Goal: Task Accomplishment & Management: Use online tool/utility

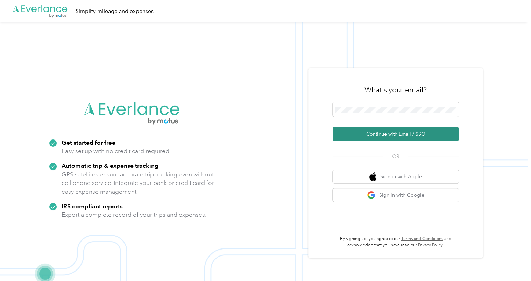
click at [370, 133] on button "Continue with Email / SSO" at bounding box center [396, 134] width 126 height 15
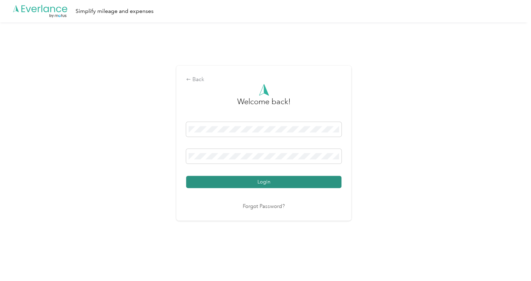
click at [298, 180] on button "Login" at bounding box center [263, 182] width 155 height 12
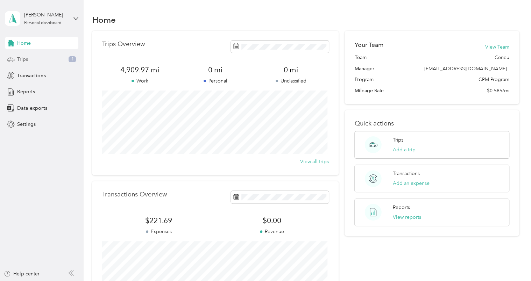
click at [50, 59] on div "Trips 1" at bounding box center [41, 59] width 73 height 13
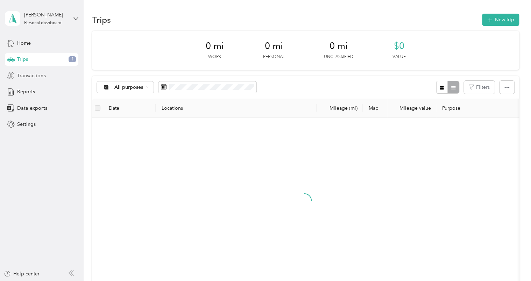
click at [45, 73] on div "Transactions" at bounding box center [41, 75] width 73 height 13
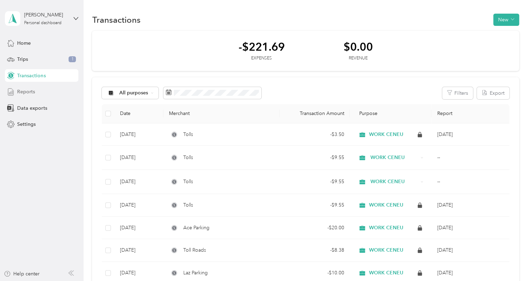
click at [34, 91] on span "Reports" at bounding box center [26, 91] width 18 height 7
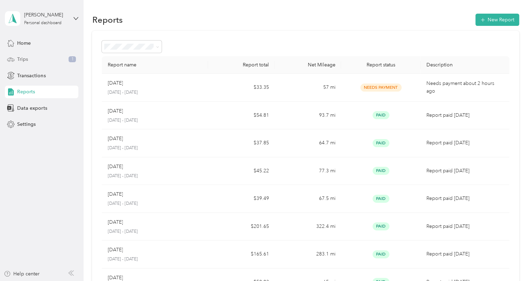
click at [30, 56] on div "Trips 1" at bounding box center [41, 59] width 73 height 13
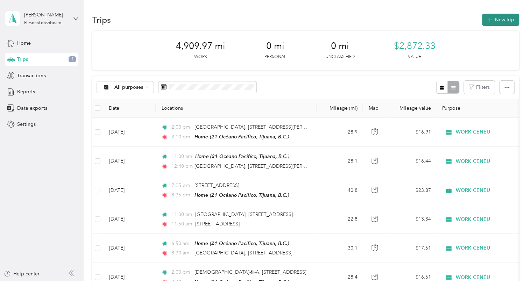
click at [497, 17] on button "New trip" at bounding box center [500, 20] width 37 height 12
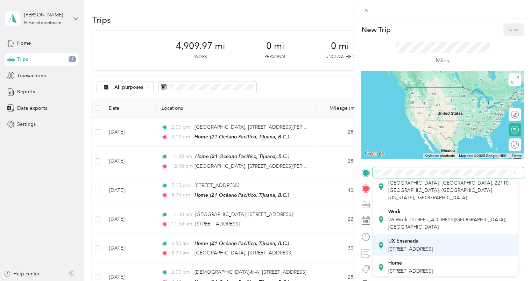
scroll to position [27, 0]
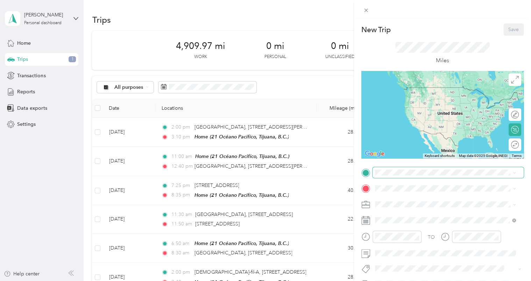
click at [392, 281] on div "New Trip Save This trip cannot be edited because it is either under review, app…" at bounding box center [263, 281] width 527 height 0
click at [390, 281] on div "New Trip Save This trip cannot be edited because it is either under review, app…" at bounding box center [263, 281] width 527 height 0
click at [392, 281] on div "New Trip Save This trip cannot be edited because it is either under review, app…" at bounding box center [263, 281] width 527 height 0
click at [514, 171] on span at bounding box center [514, 173] width 3 height 6
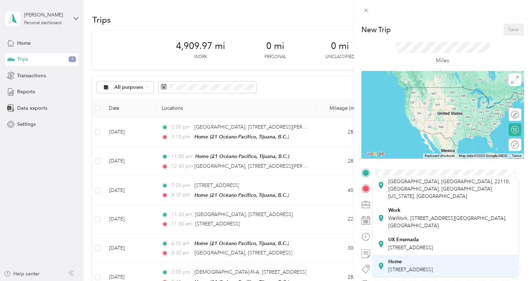
click at [403, 263] on div "Home" at bounding box center [410, 262] width 44 height 6
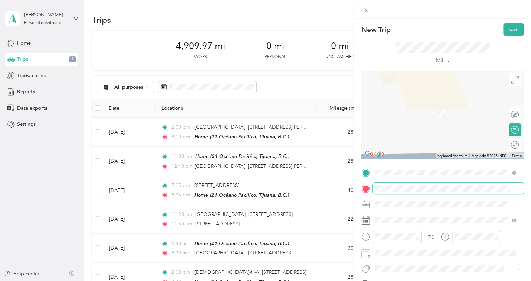
click at [397, 185] on span at bounding box center [447, 188] width 151 height 11
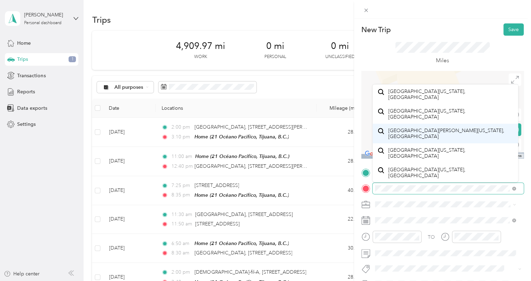
scroll to position [0, 0]
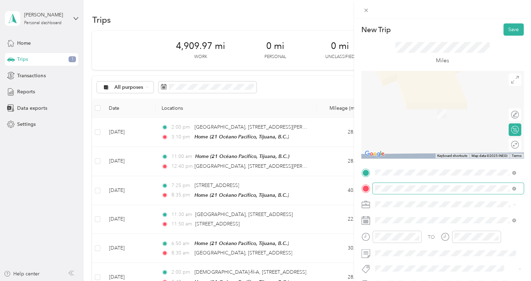
click at [511, 190] on span at bounding box center [513, 188] width 6 height 5
click at [363, 10] on icon at bounding box center [366, 10] width 6 height 6
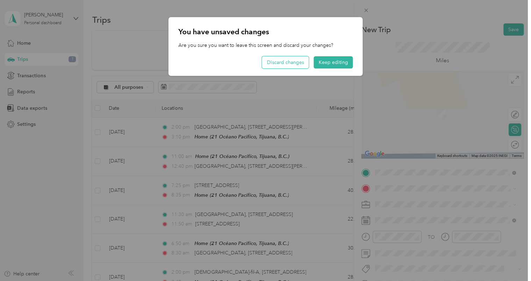
click at [293, 64] on button "Discard changes" at bounding box center [285, 62] width 47 height 12
